Goal: Information Seeking & Learning: Learn about a topic

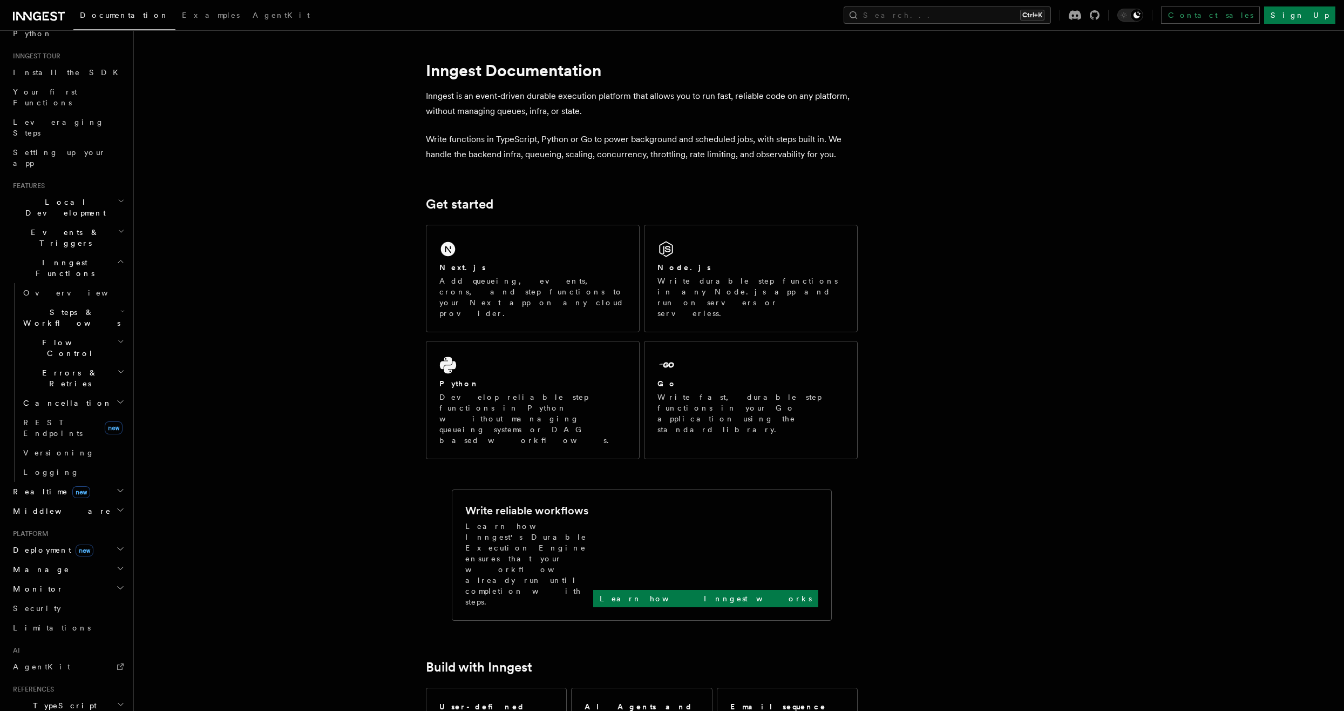
scroll to position [175, 0]
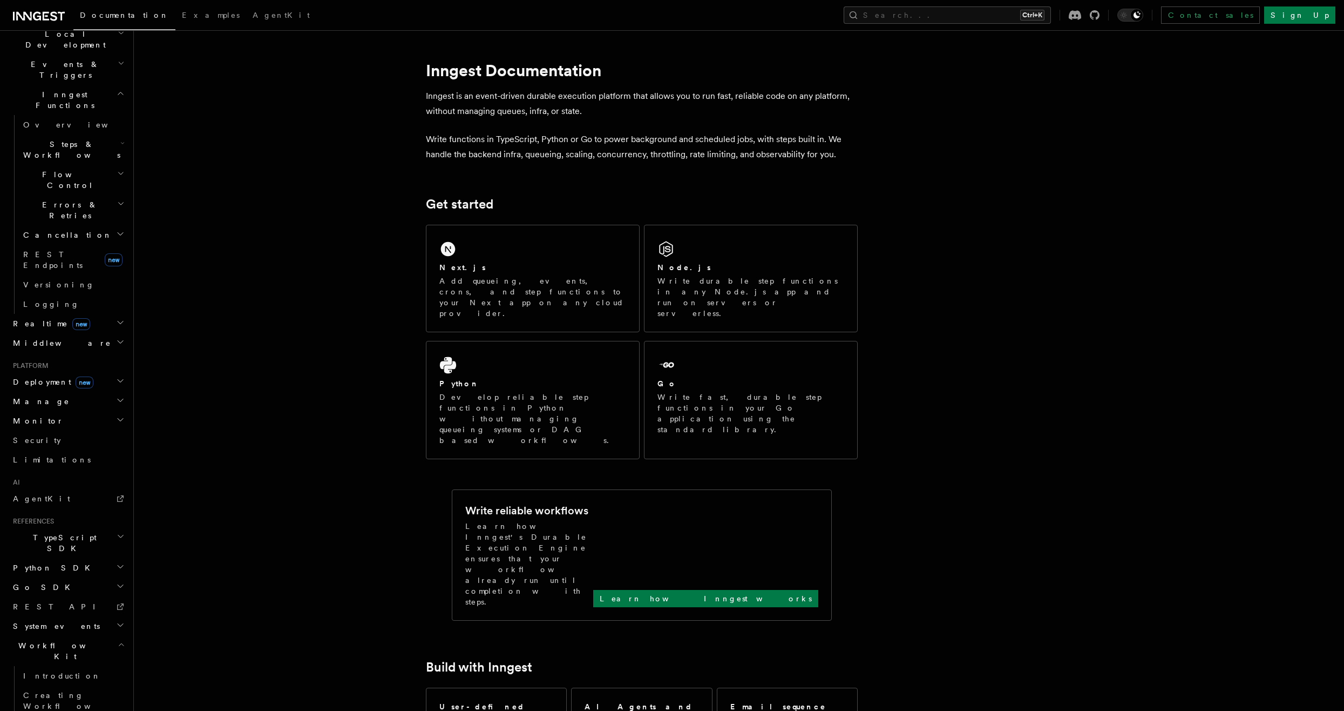
scroll to position [272, 0]
click at [65, 605] on h2 "System events" at bounding box center [68, 614] width 118 height 19
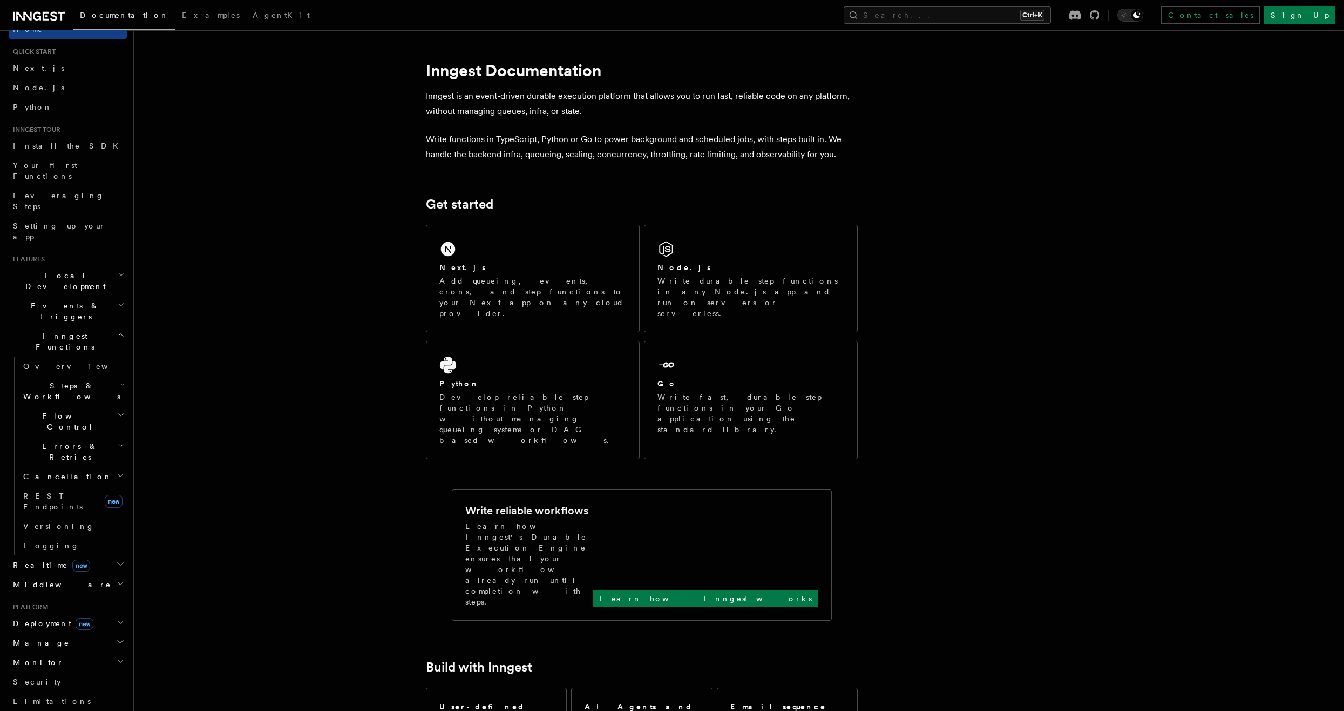
scroll to position [0, 0]
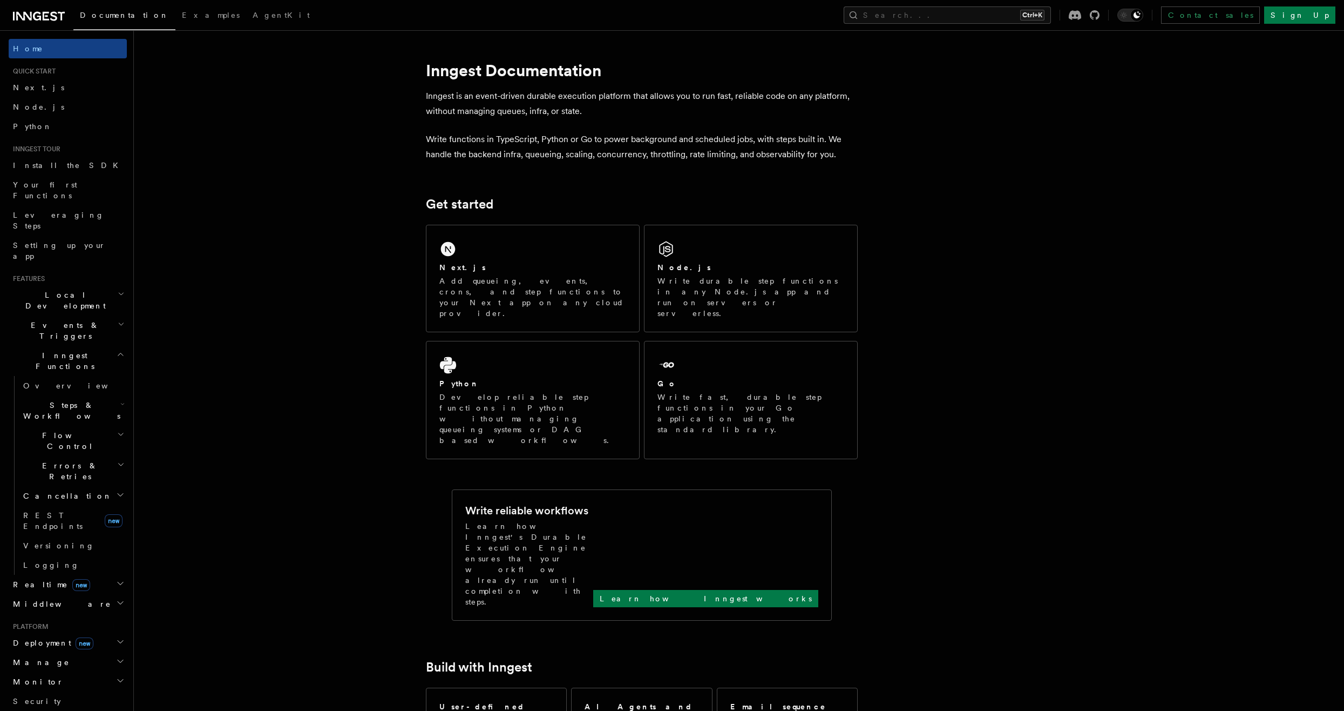
click at [69, 350] on span "Inngest Functions" at bounding box center [63, 361] width 108 height 22
click at [76, 315] on h2 "Events & Triggers" at bounding box center [68, 330] width 118 height 30
click at [78, 315] on h2 "Events & Triggers" at bounding box center [68, 330] width 118 height 30
click at [175, 21] on link "Examples" at bounding box center [210, 16] width 71 height 26
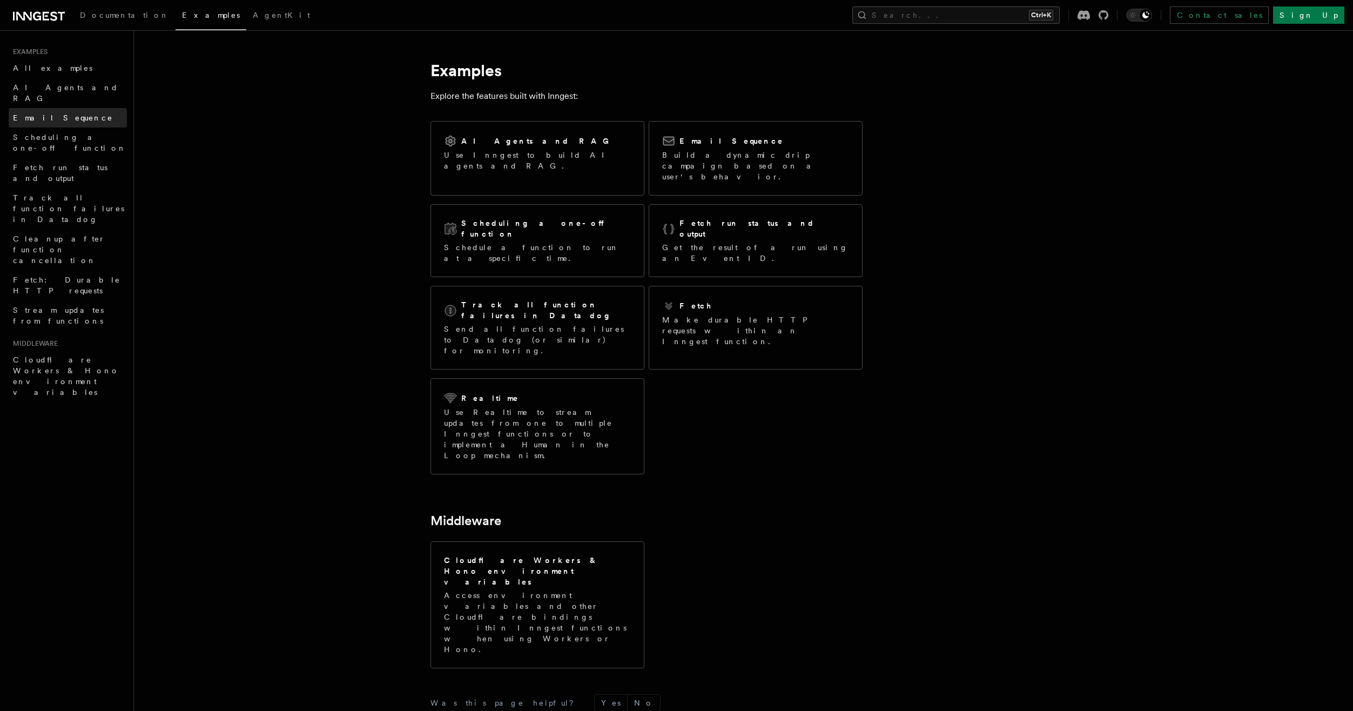
click at [64, 113] on span "Email Sequence" at bounding box center [63, 117] width 100 height 9
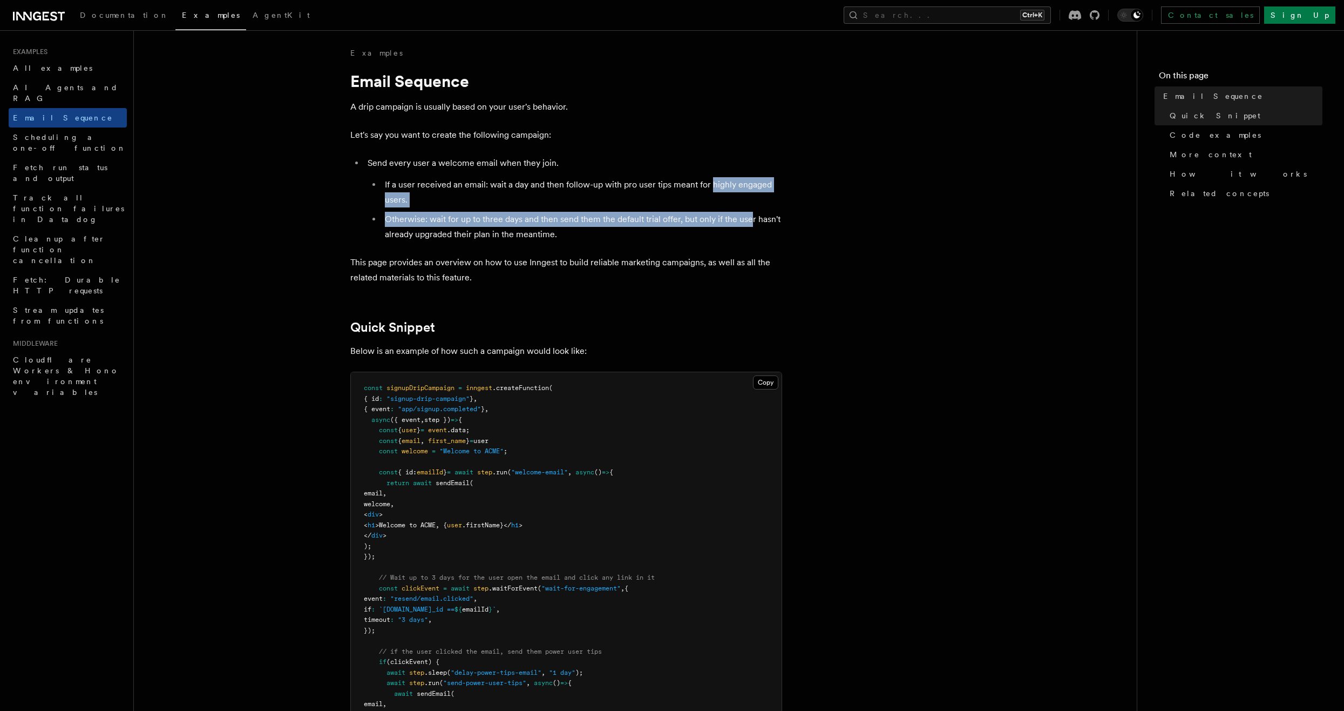
drag, startPoint x: 711, startPoint y: 190, endPoint x: 751, endPoint y: 220, distance: 50.1
click at [751, 220] on ul "If a user received an email: wait a day and then follow-up with pro user tips m…" at bounding box center [575, 209] width 415 height 65
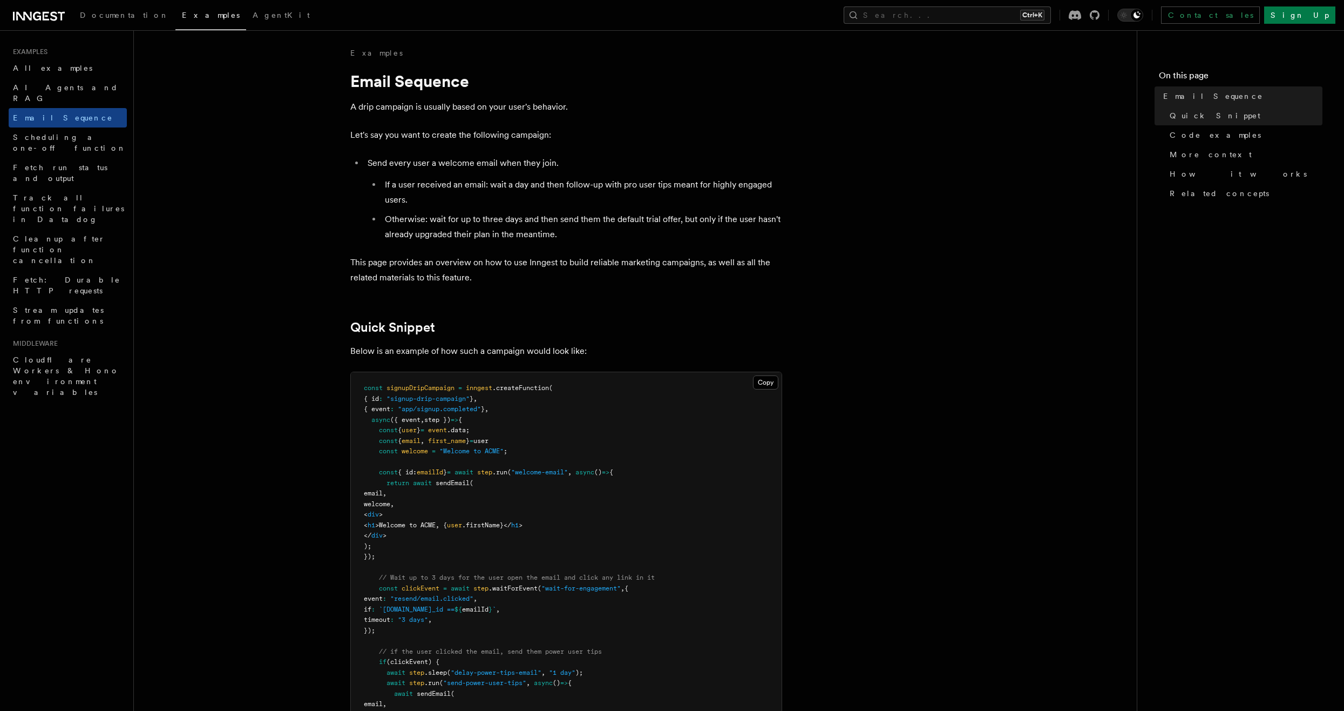
drag, startPoint x: 751, startPoint y: 220, endPoint x: 725, endPoint y: 248, distance: 38.2
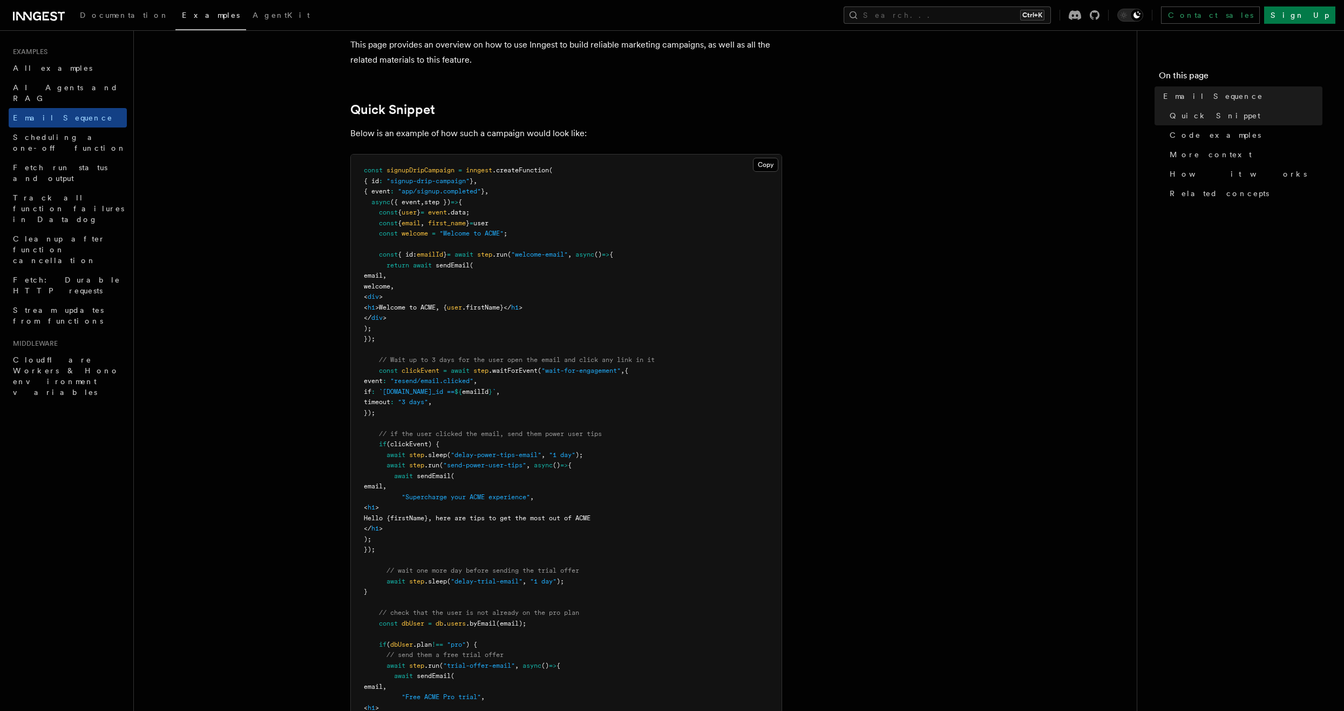
scroll to position [270, 0]
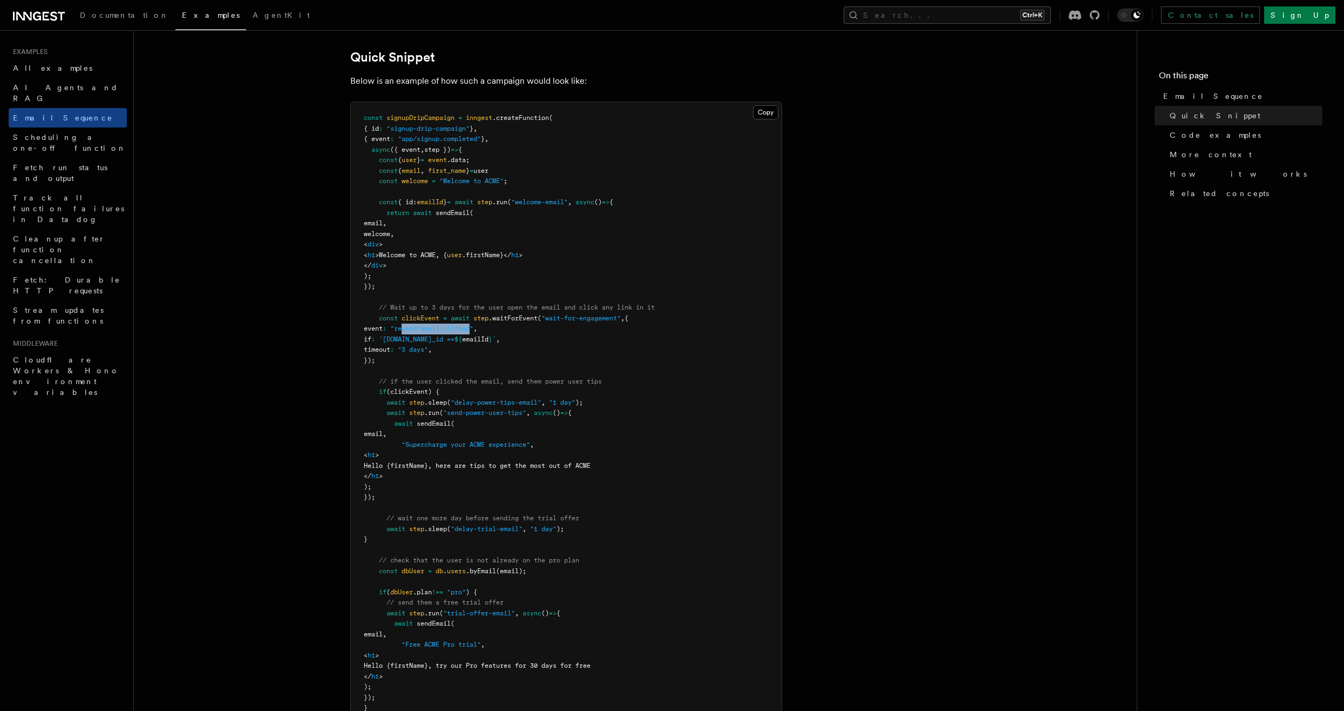
drag, startPoint x: 496, startPoint y: 328, endPoint x: 425, endPoint y: 334, distance: 70.9
click at [425, 334] on pre "const signupDripCampaign = inngest .createFunction ( { id : "signup-drip-campai…" at bounding box center [566, 423] width 431 height 643
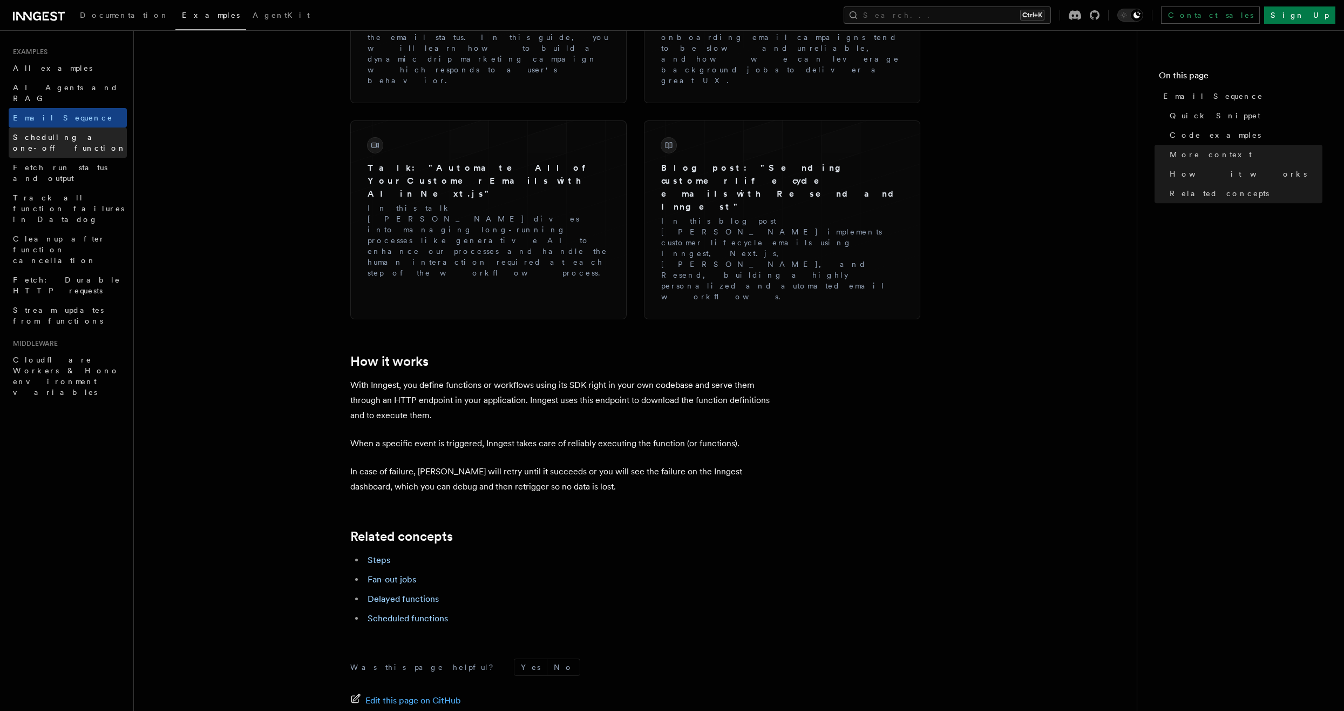
scroll to position [1392, 0]
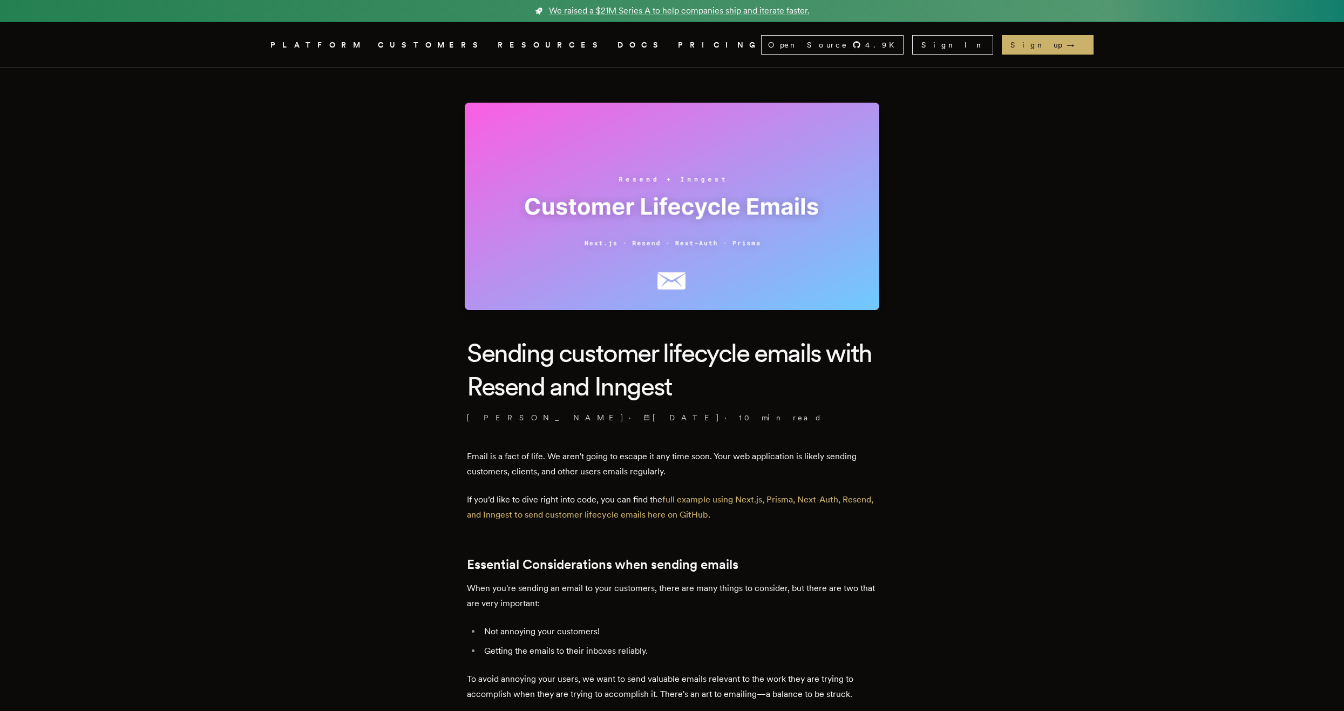
click at [678, 42] on link "PRICING" at bounding box center [719, 44] width 83 height 13
